Goal: Task Accomplishment & Management: Use online tool/utility

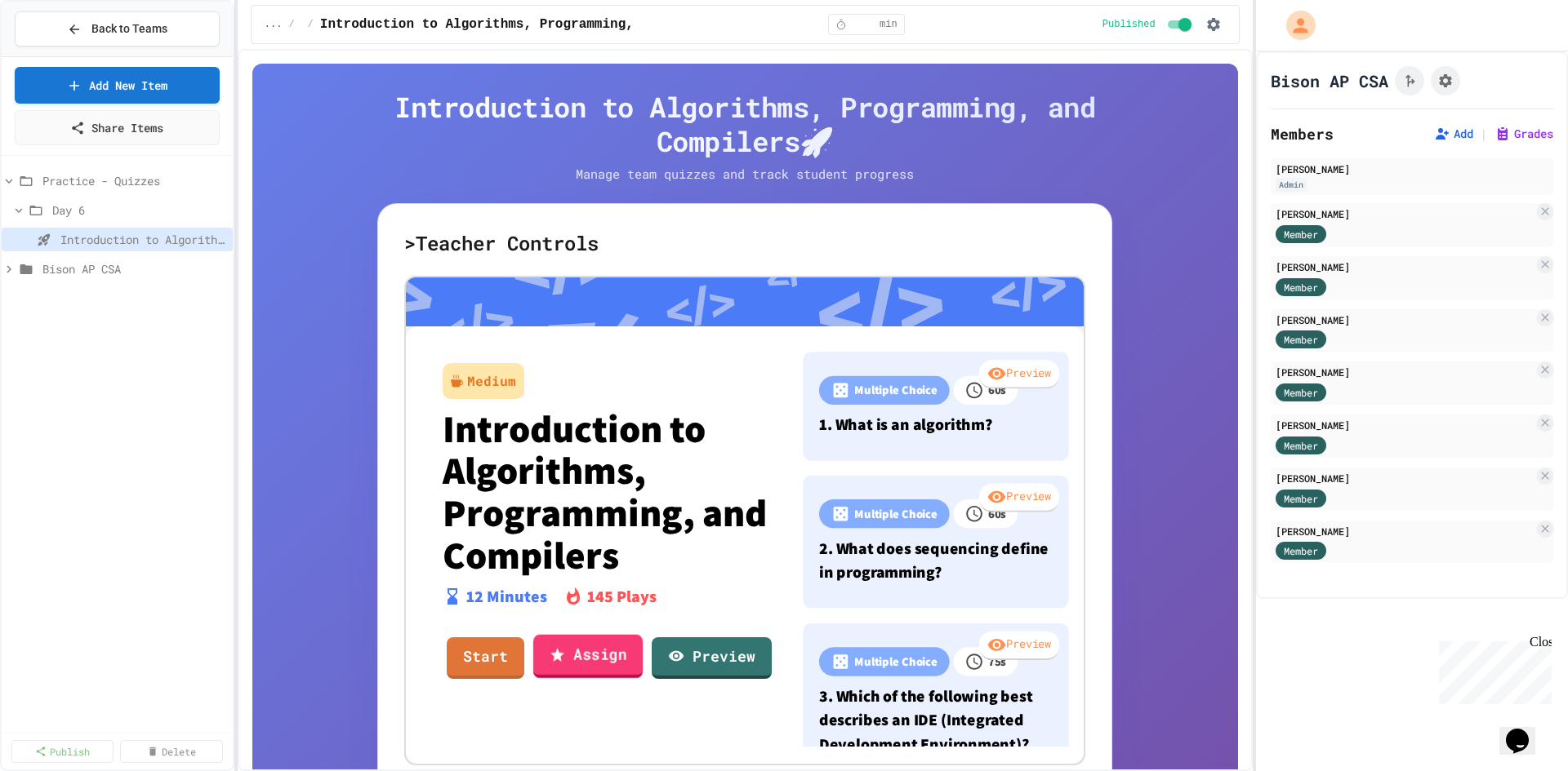
click at [567, 660] on link "Assign" at bounding box center [588, 655] width 110 height 44
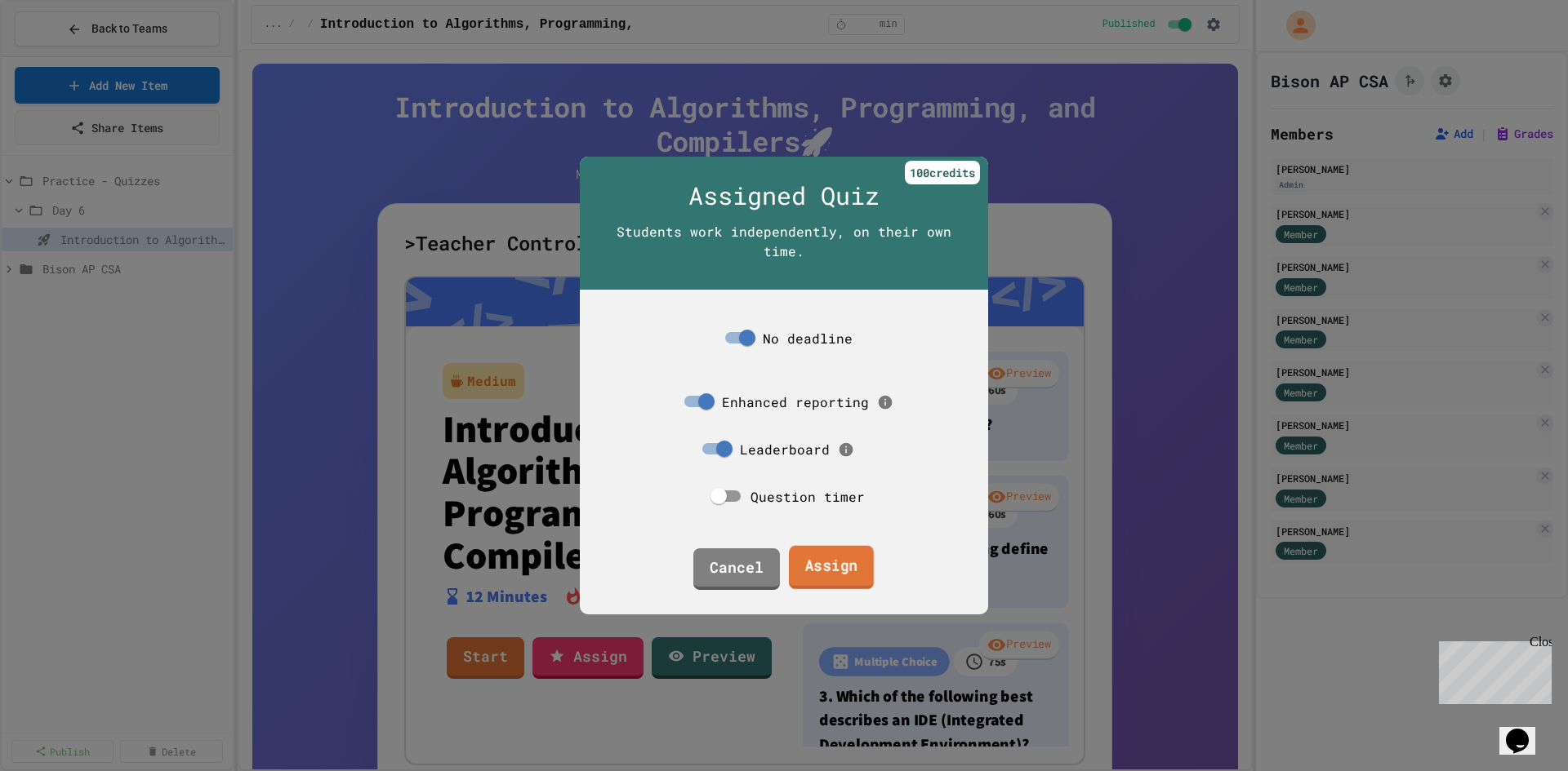
click at [835, 559] on link "Assign" at bounding box center [831, 567] width 85 height 44
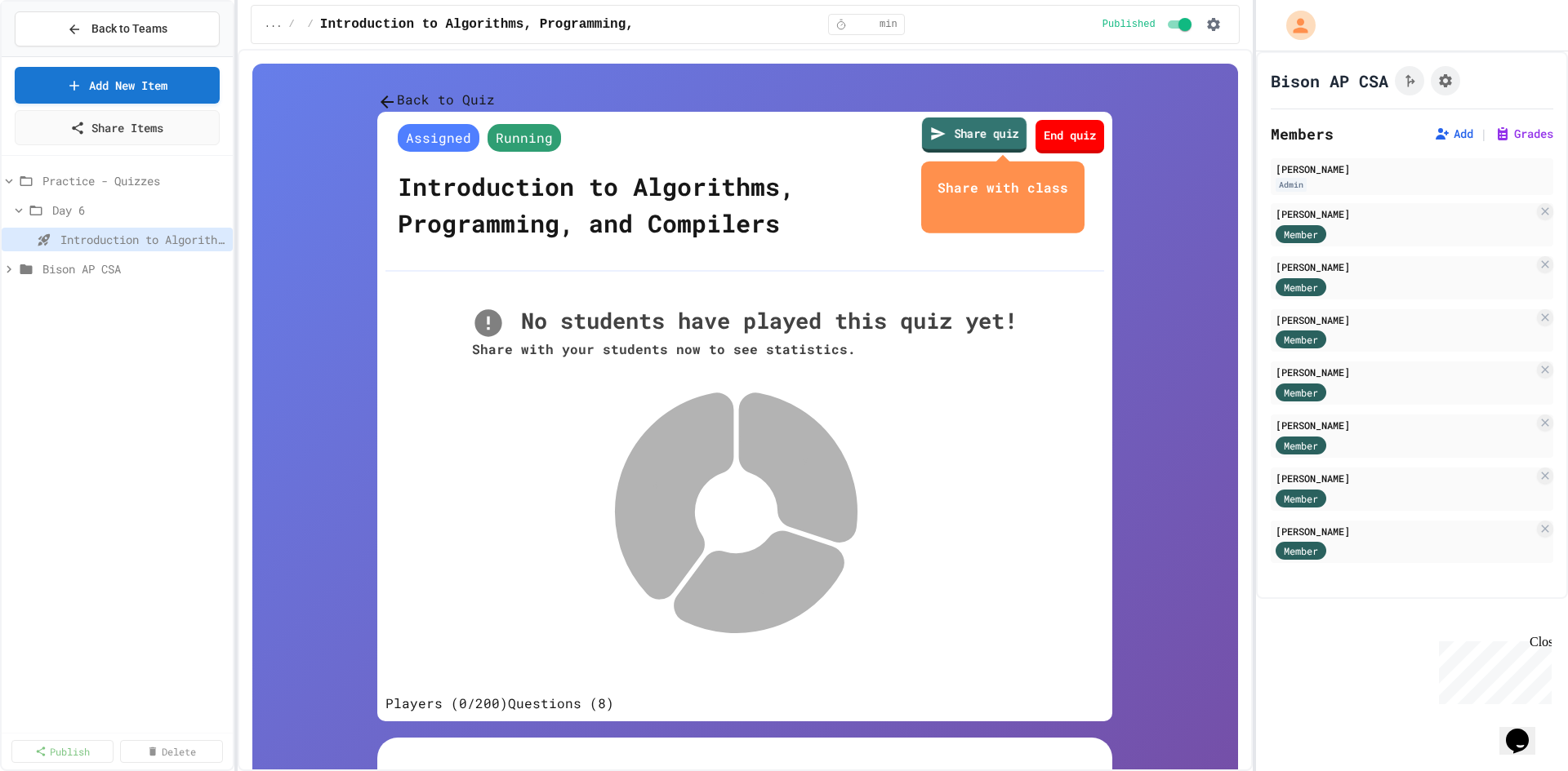
click at [943, 152] on link "Share quiz" at bounding box center [974, 135] width 105 height 35
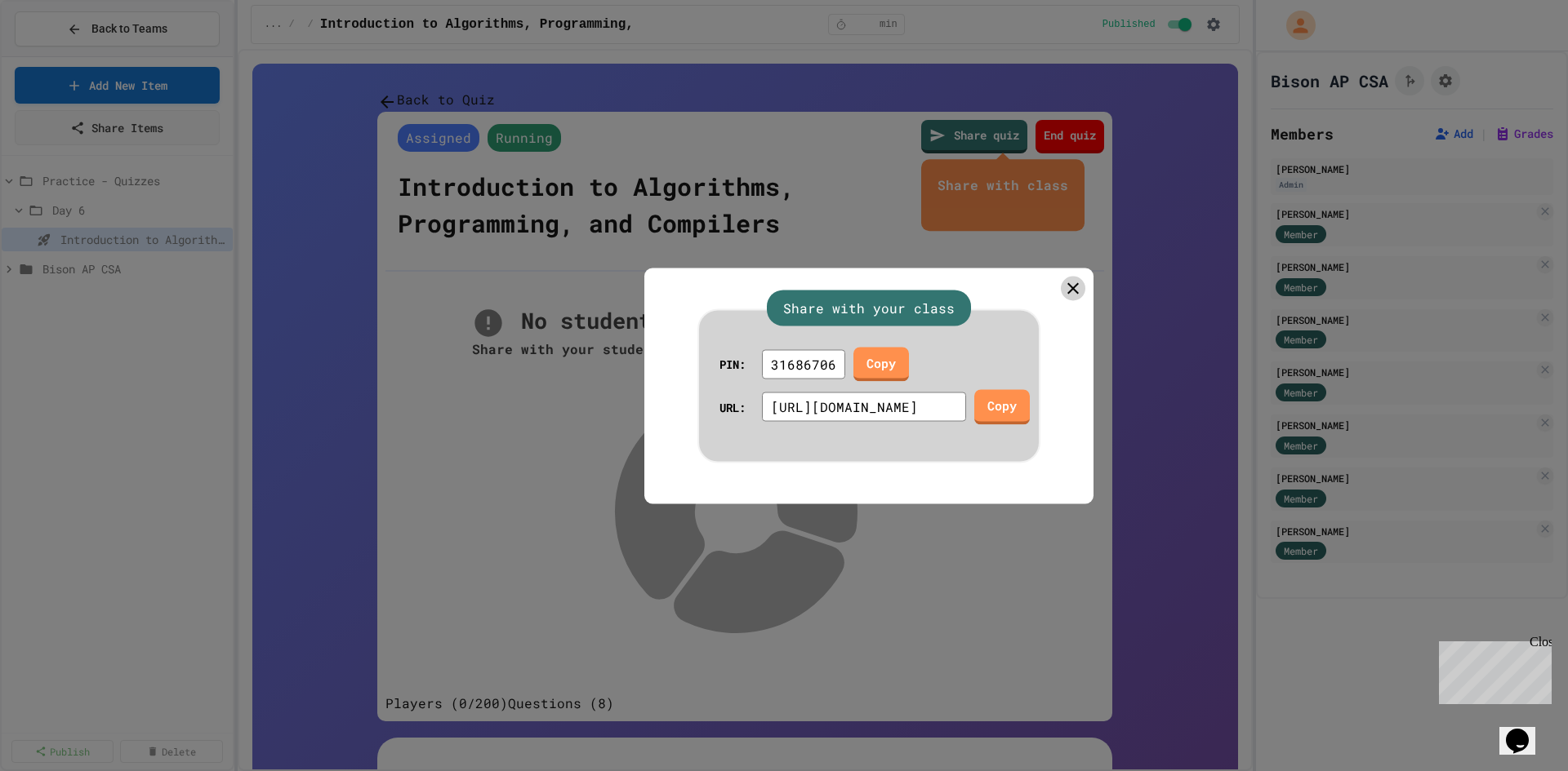
scroll to position [0, 264]
click at [1061, 277] on icon at bounding box center [1073, 288] width 23 height 23
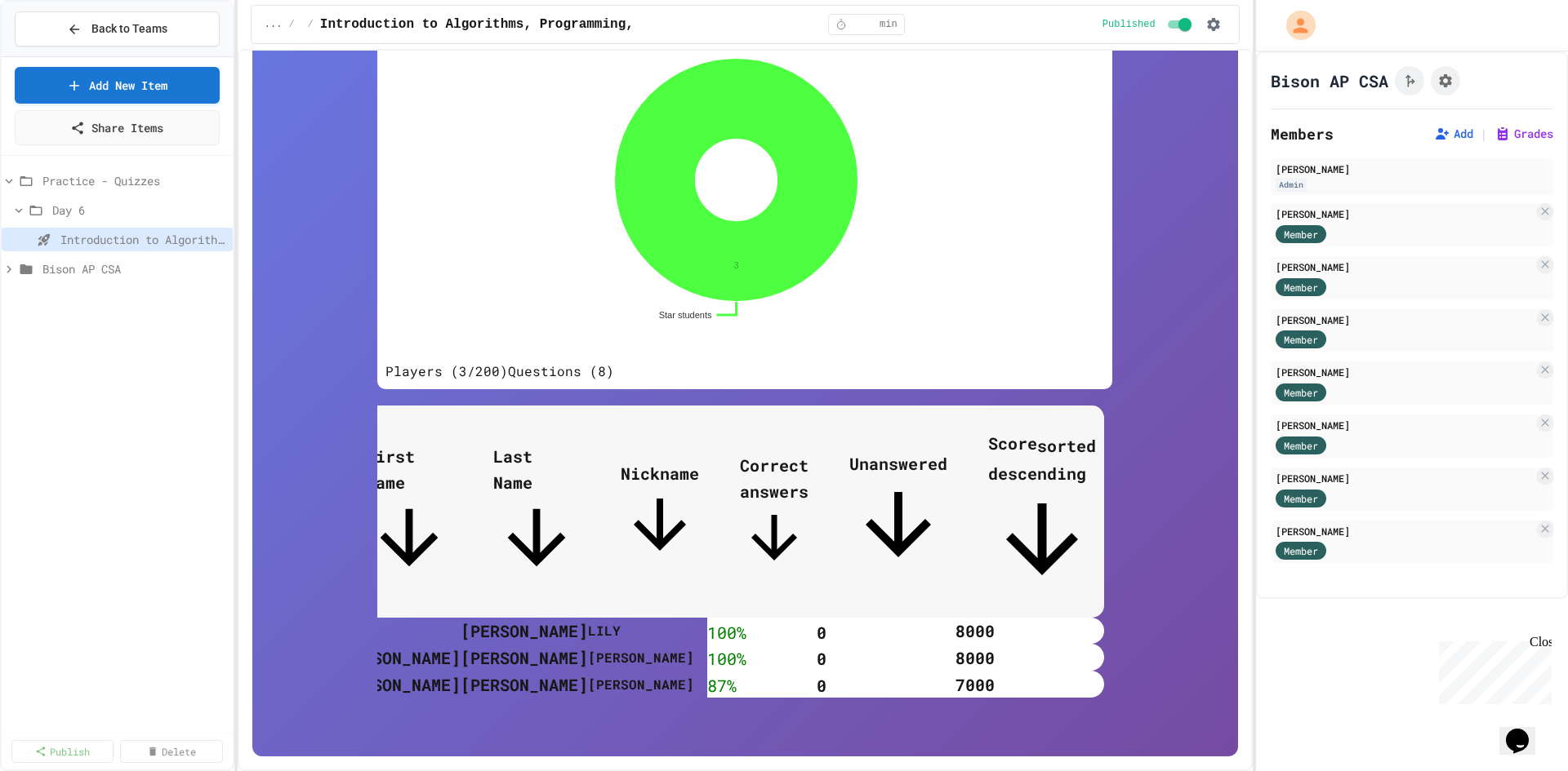
scroll to position [0, 0]
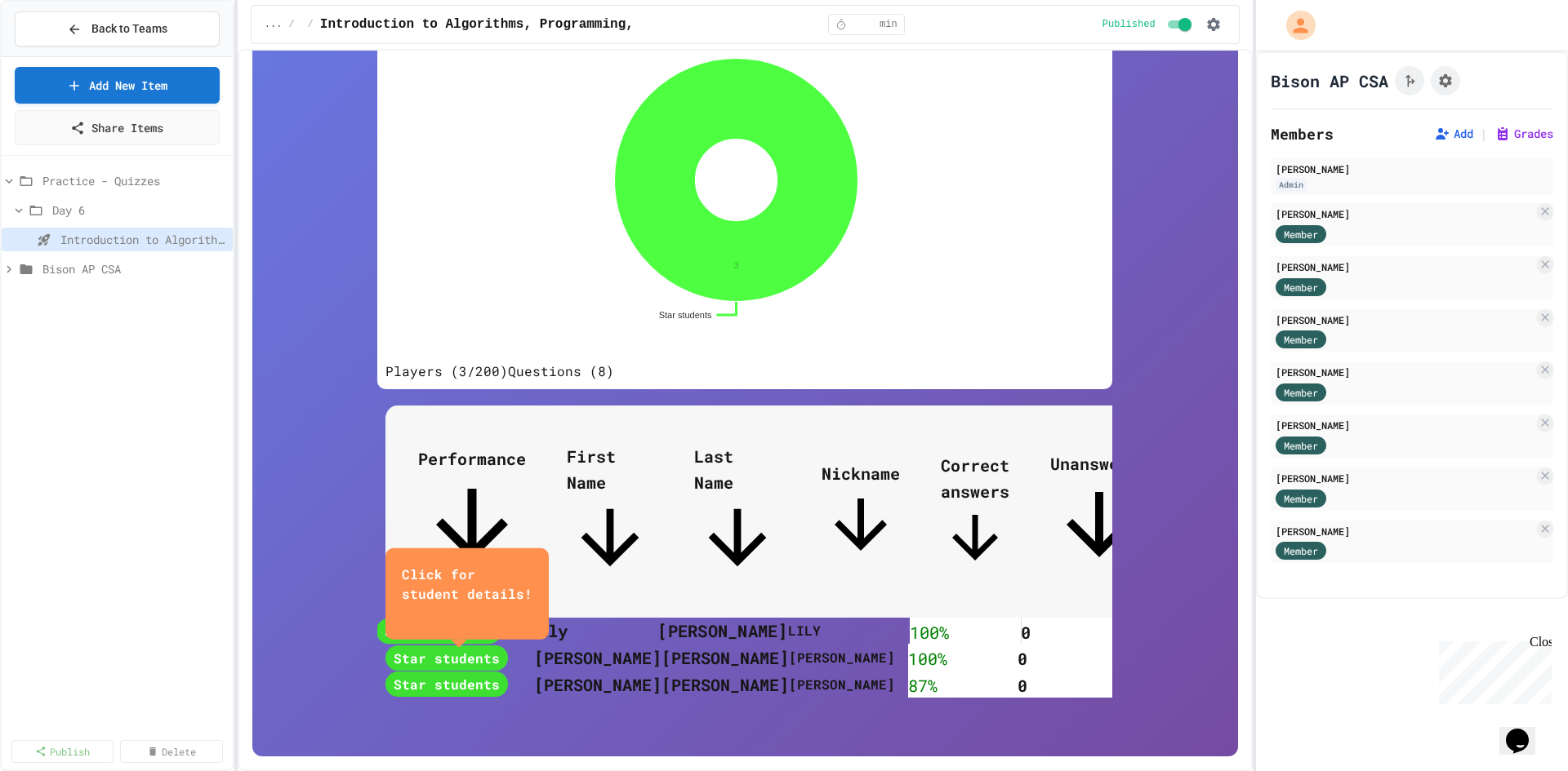
click at [500, 619] on span "Star students" at bounding box center [438, 631] width 125 height 26
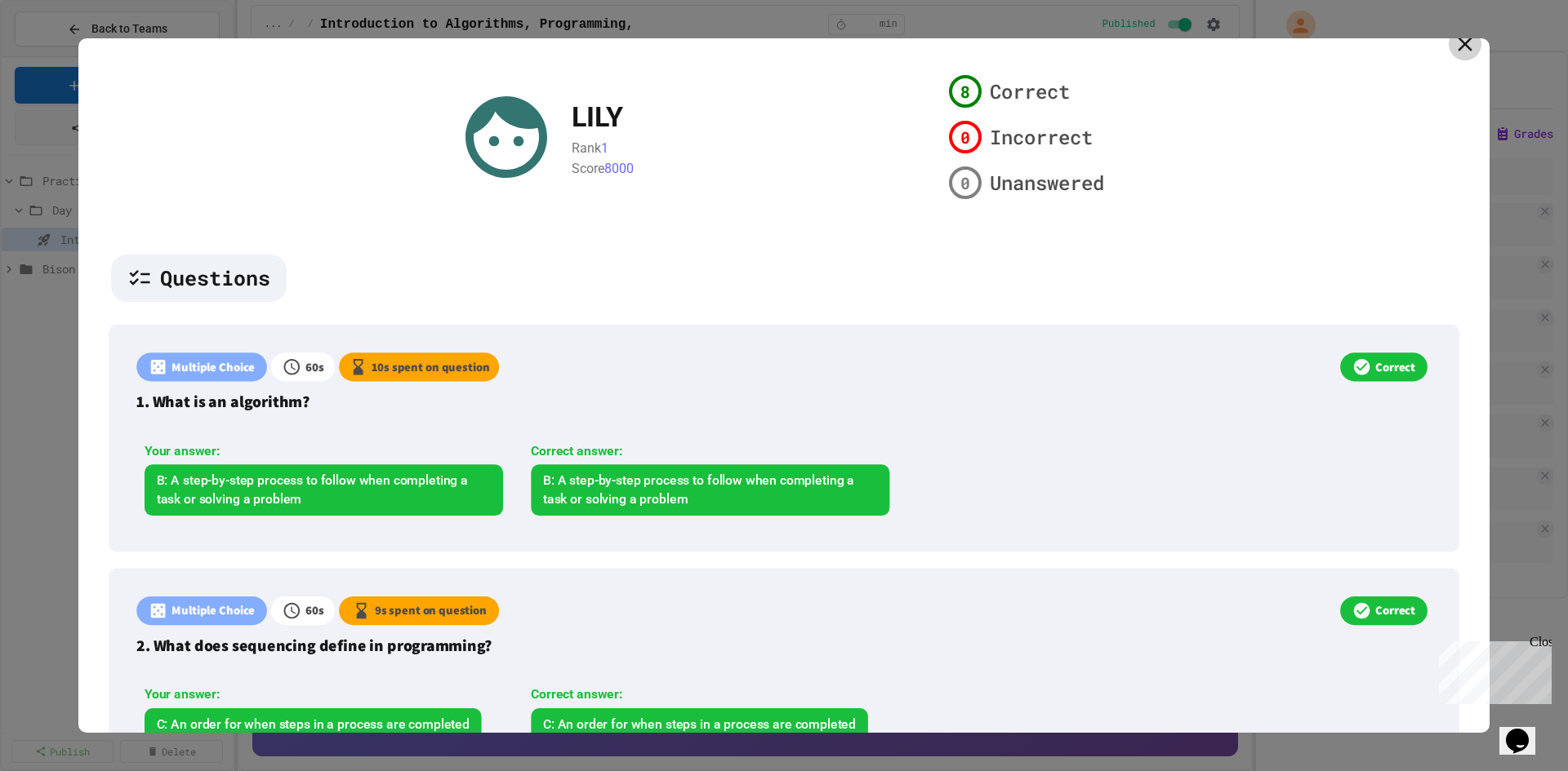
scroll to position [17, 0]
click at [1456, 45] on icon at bounding box center [1465, 46] width 17 height 17
